Goal: Task Accomplishment & Management: Complete application form

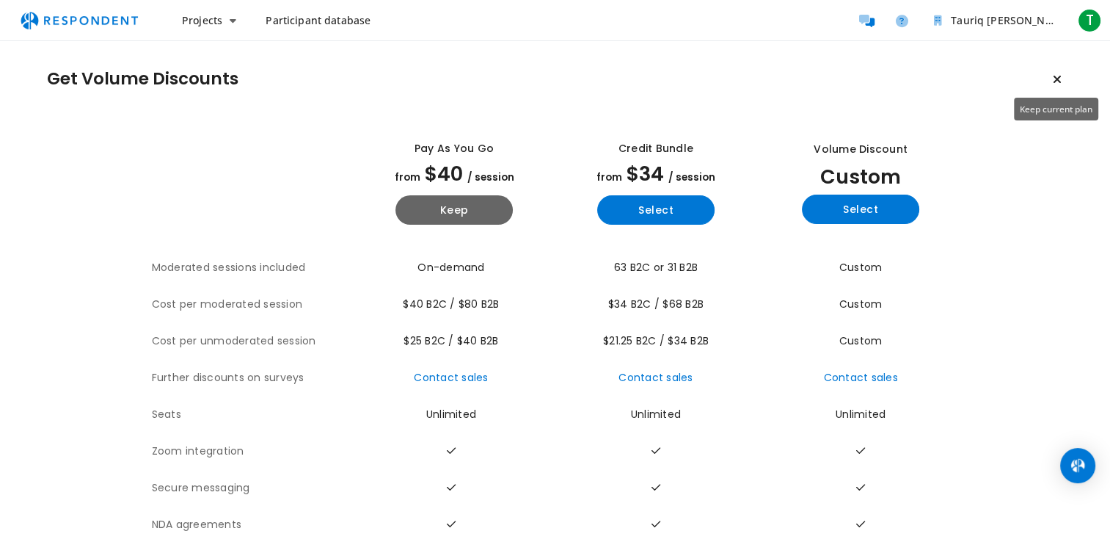
click at [1054, 73] on icon "Keep current plan" at bounding box center [1057, 79] width 9 height 12
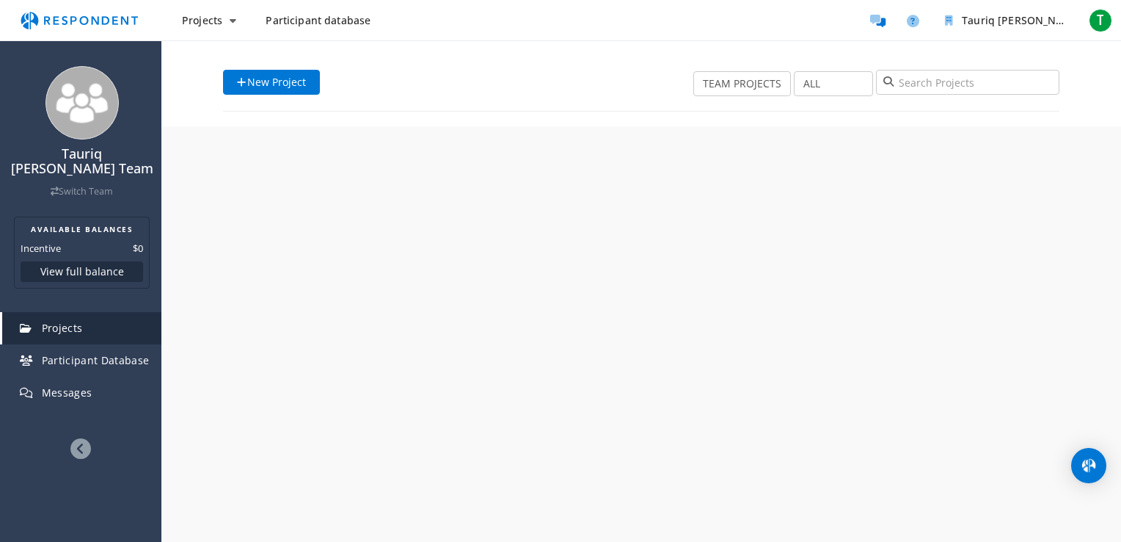
click at [1060, 80] on div "New Project TEAM PROJECTS MY PROJECTS ALL DRAFT RECRUITING PAUSED RECRUITED CLO…" at bounding box center [641, 83] width 858 height 86
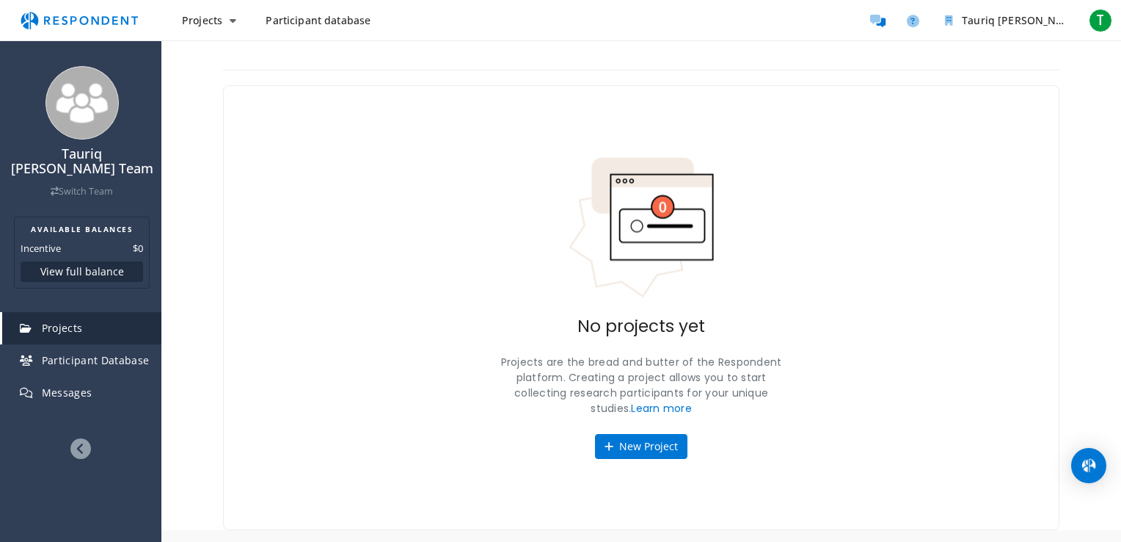
click at [282, 20] on span "Participant database" at bounding box center [318, 20] width 105 height 14
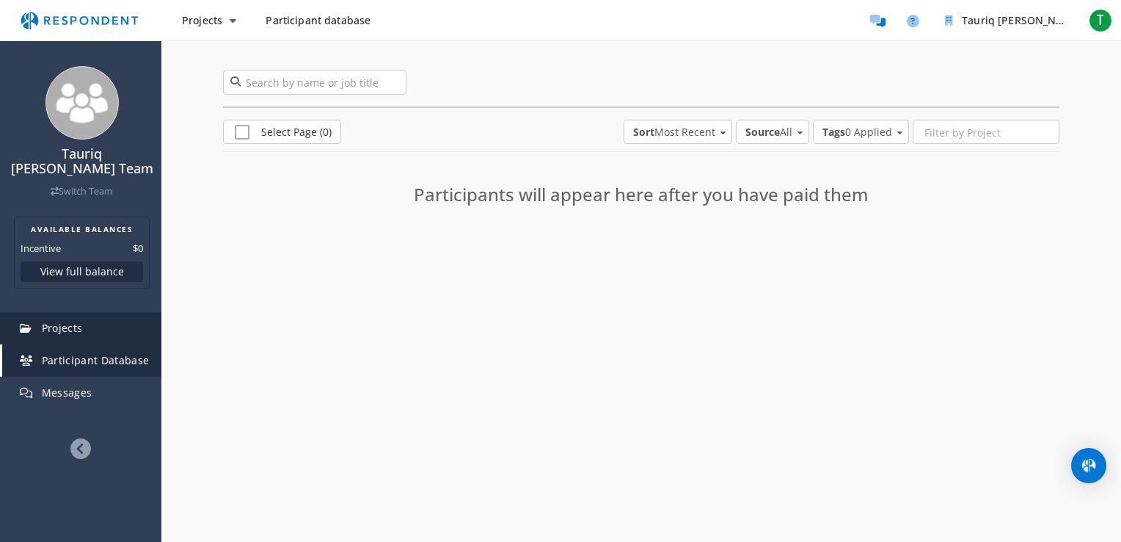
click at [59, 329] on span "Projects" at bounding box center [62, 328] width 41 height 14
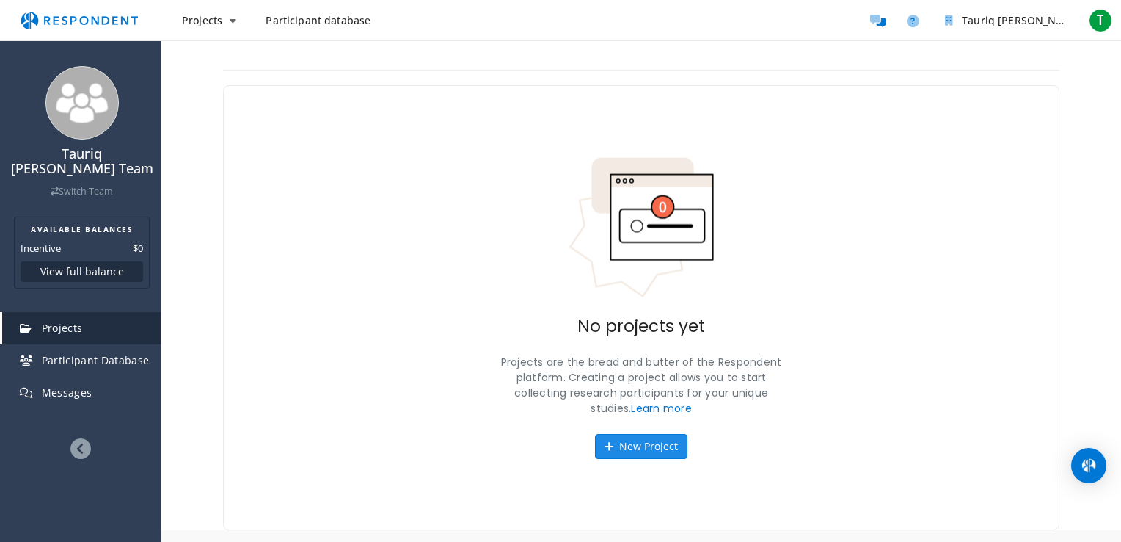
click at [660, 456] on button "New Project" at bounding box center [641, 446] width 92 height 25
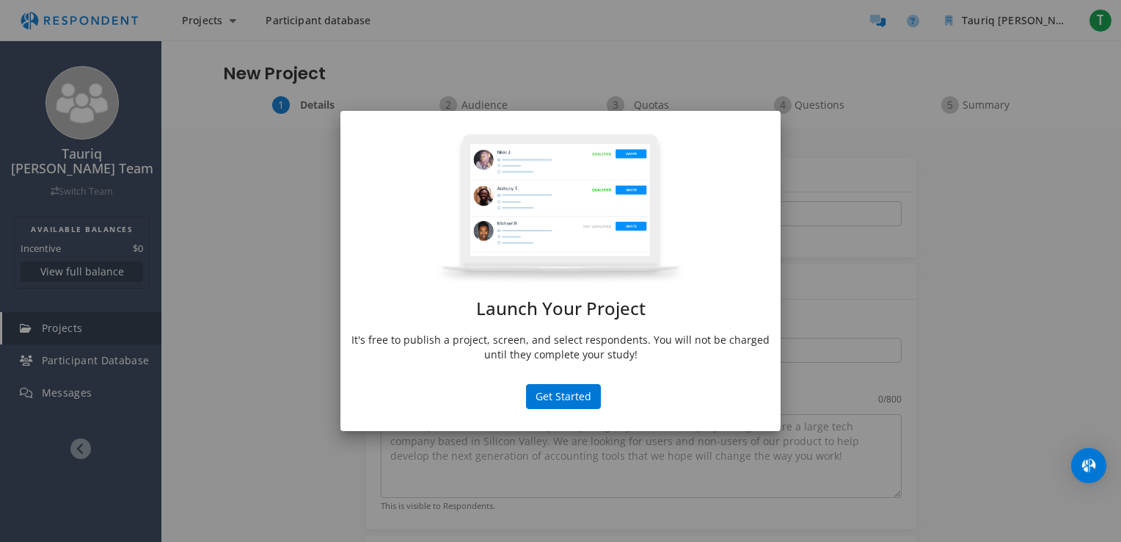
click at [566, 330] on div "Launch Your Project It's free to publish a project, screen, and select responde…" at bounding box center [560, 251] width 440 height 237
click at [575, 392] on button "Get Started" at bounding box center [563, 396] width 75 height 25
